Goal: Information Seeking & Learning: Learn about a topic

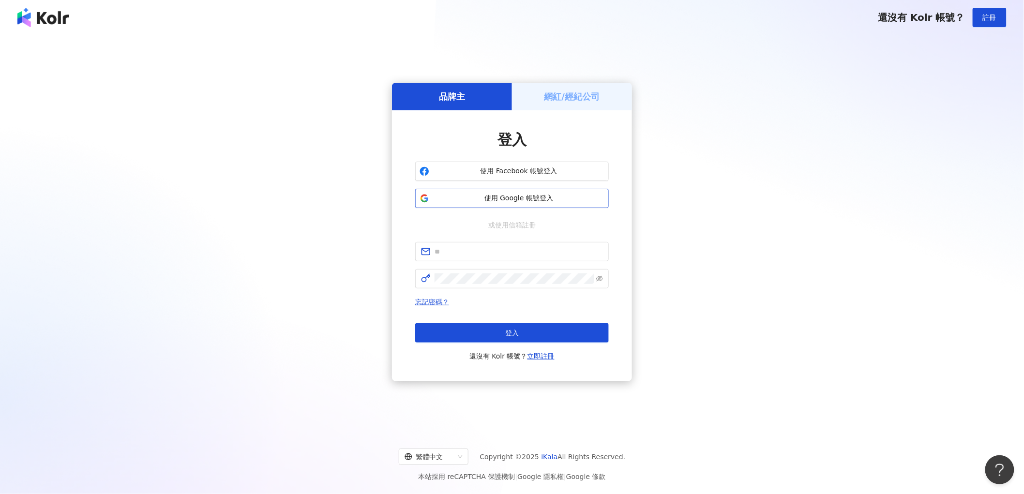
click at [510, 193] on span "使用 Google 帳號登入" at bounding box center [518, 198] width 171 height 10
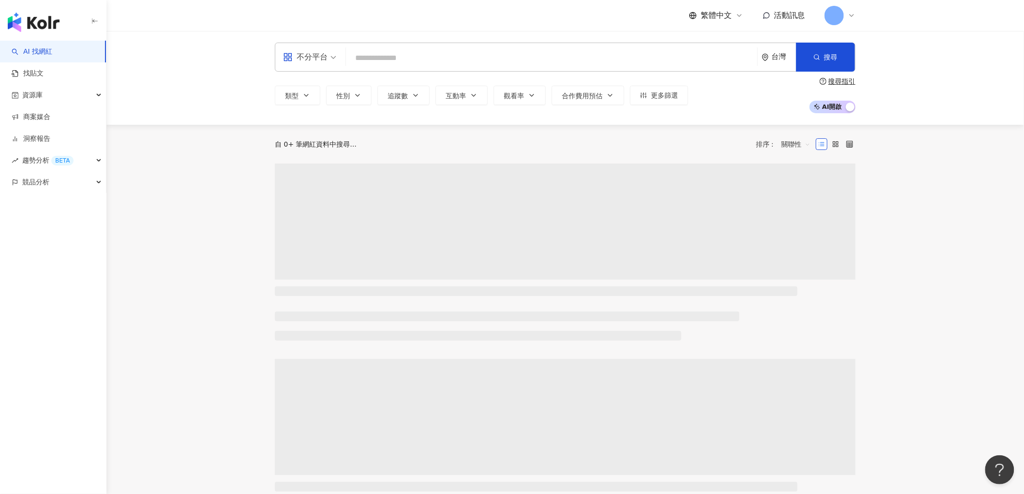
type input "***"
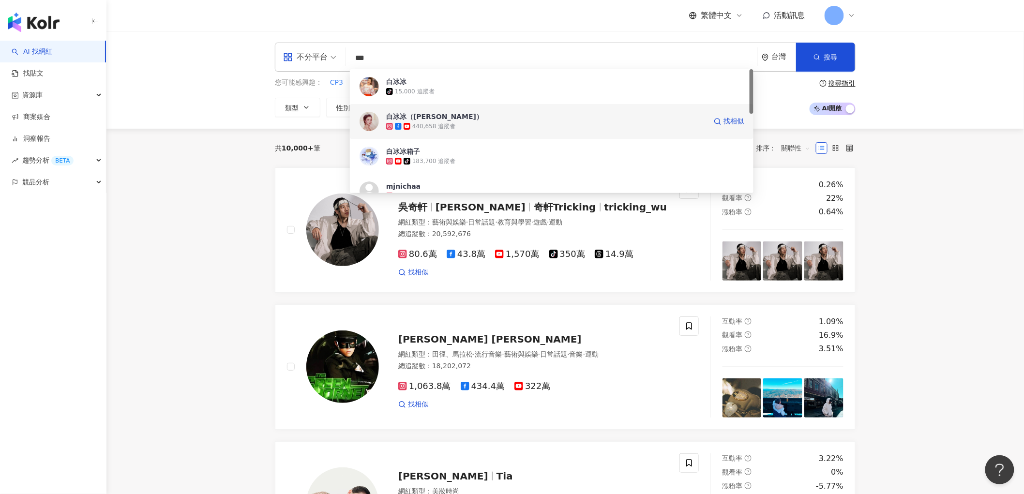
click at [426, 127] on div "440,658 追蹤者" at bounding box center [433, 126] width 43 height 8
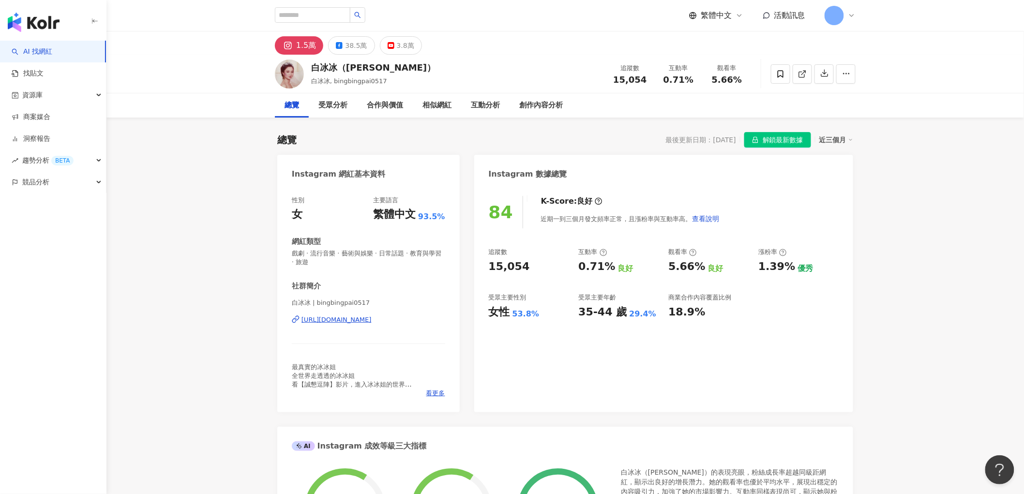
click at [349, 43] on div "38.5萬" at bounding box center [356, 46] width 22 height 14
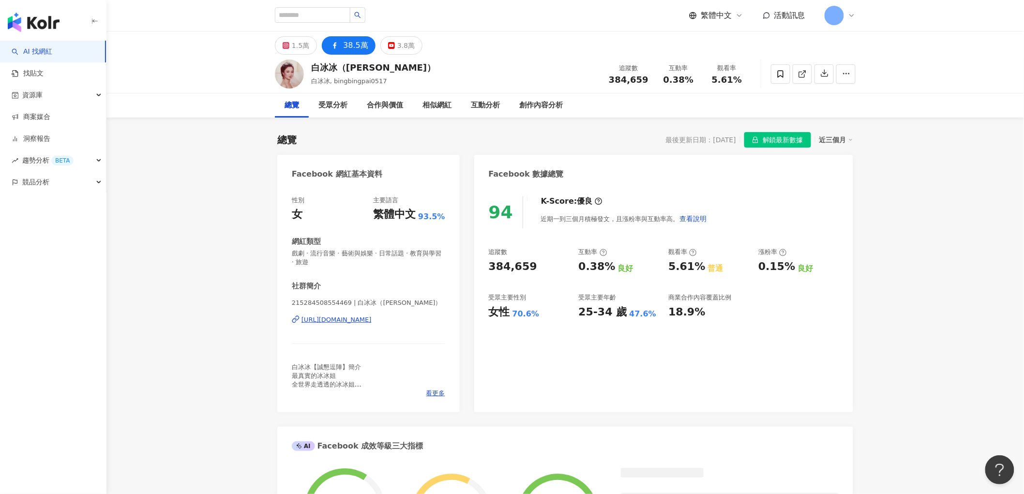
click at [358, 45] on div "38.5萬" at bounding box center [355, 46] width 25 height 14
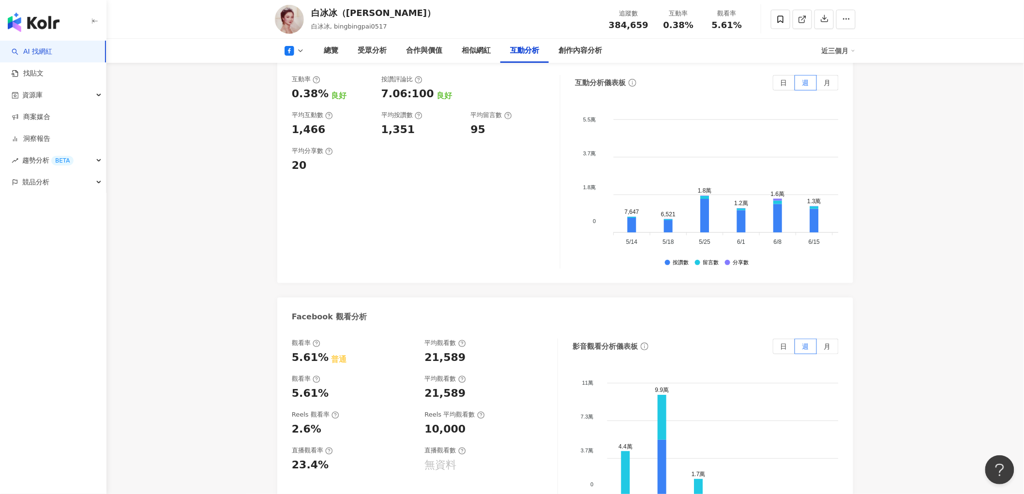
scroll to position [1559, 0]
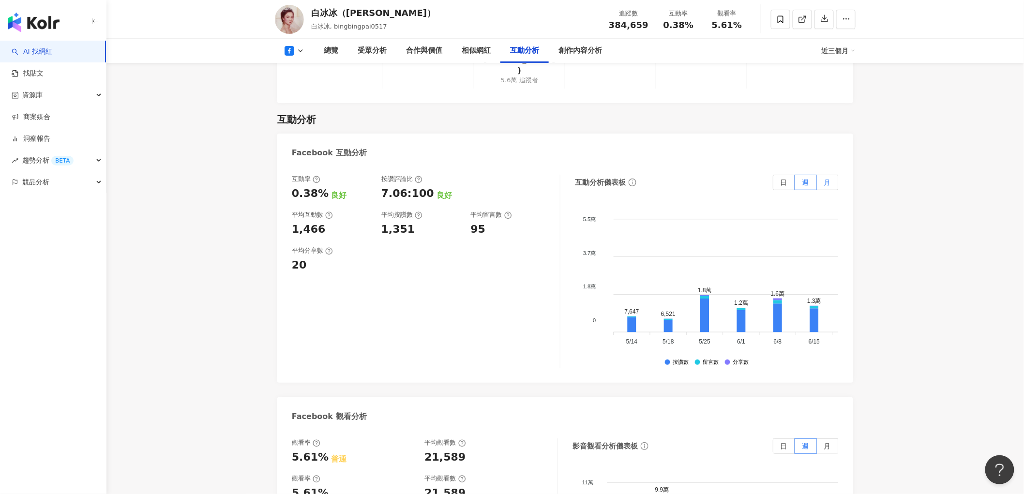
click at [820, 175] on label "月" at bounding box center [828, 182] width 22 height 15
click at [784, 165] on div "互動率 0.38% 良好 按讚評論比 7.06:100 良好 平均互動數 1,466 平均按讚數 1,351 平均留言數 95 平均分享數 20 互動分析儀表…" at bounding box center [565, 274] width 576 height 218
click at [784, 178] on span "日" at bounding box center [783, 182] width 7 height 8
click at [787, 175] on span at bounding box center [783, 182] width 21 height 15
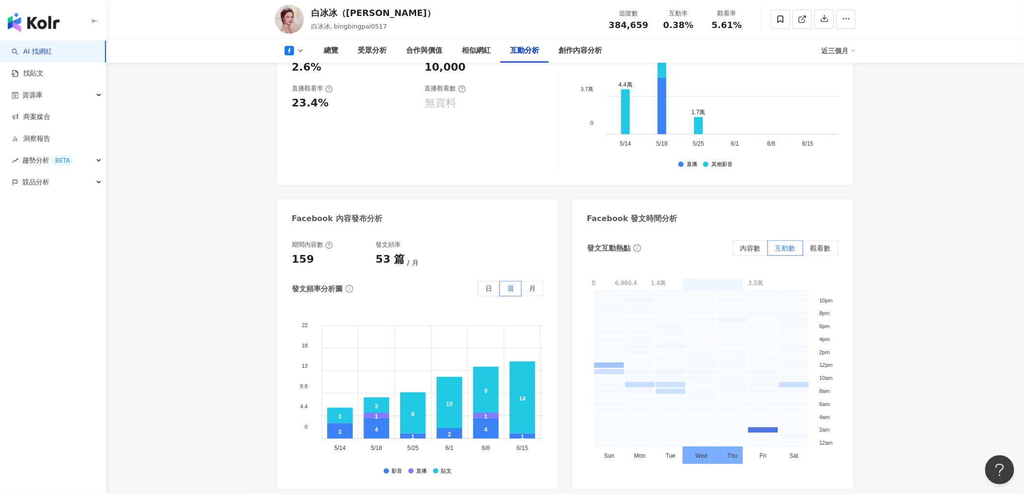
scroll to position [2096, 0]
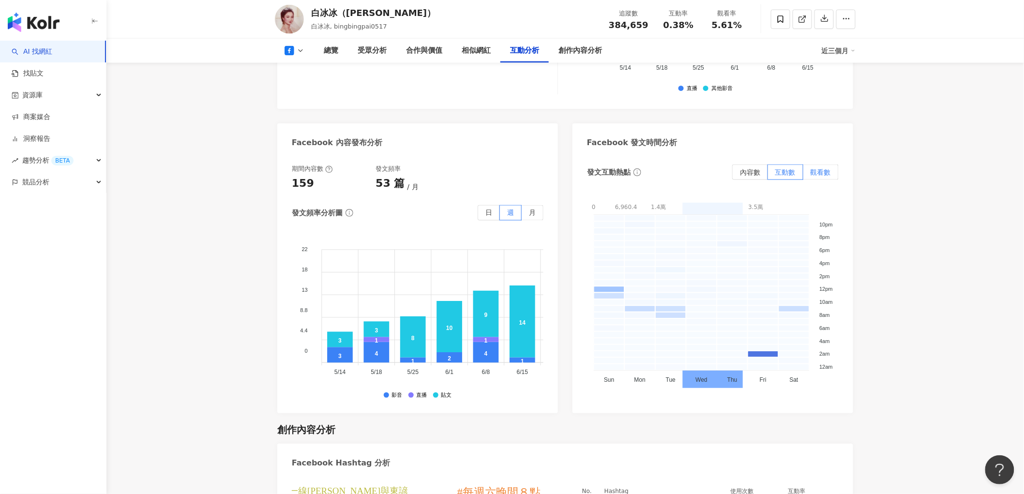
click at [822, 168] on span "觀看數" at bounding box center [820, 172] width 20 height 8
click at [783, 168] on span "互動數" at bounding box center [785, 172] width 20 height 8
